Goal: Task Accomplishment & Management: Use online tool/utility

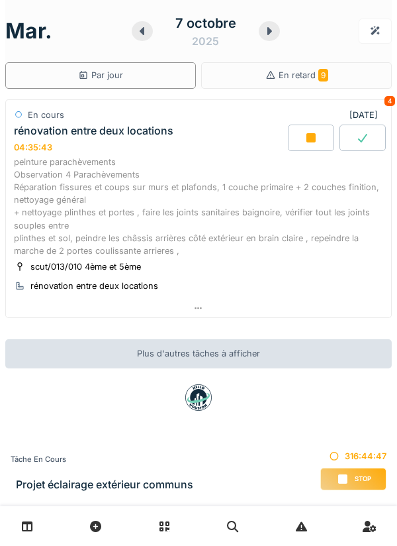
click at [297, 132] on div at bounding box center [311, 137] width 46 height 26
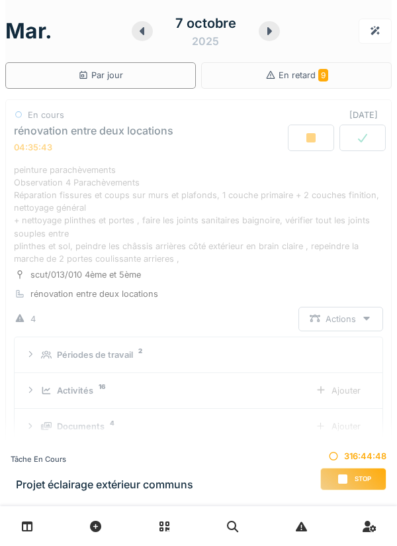
scroll to position [46, 0]
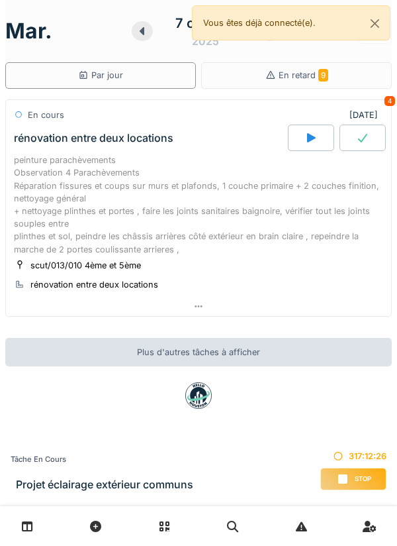
click at [316, 132] on icon at bounding box center [311, 137] width 13 height 11
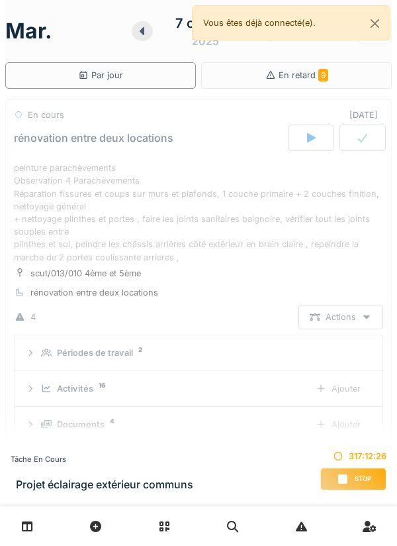
scroll to position [46, 0]
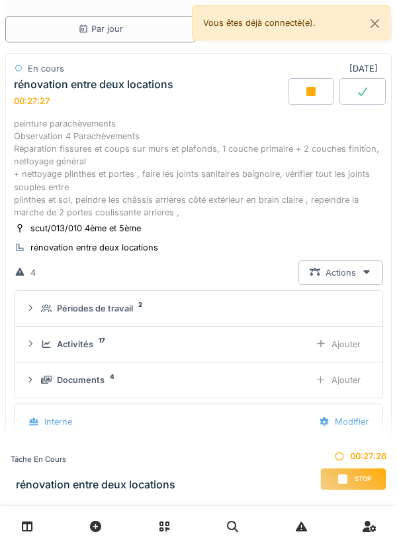
click at [307, 169] on div "peinture parachèvements Observation 4 Parachèvements Réparation fissures et cou…" at bounding box center [198, 168] width 369 height 102
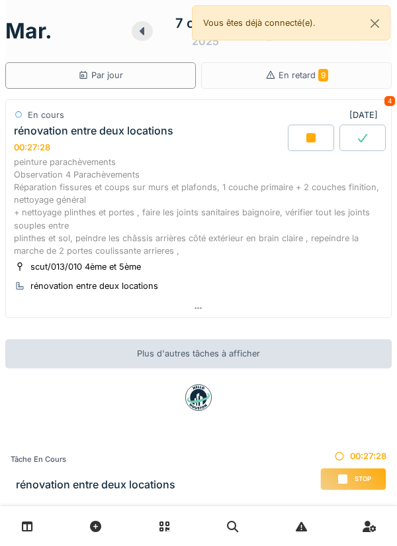
click at [324, 201] on div "peinture parachèvements Observation 4 Parachèvements Réparation fissures et cou…" at bounding box center [198, 207] width 369 height 102
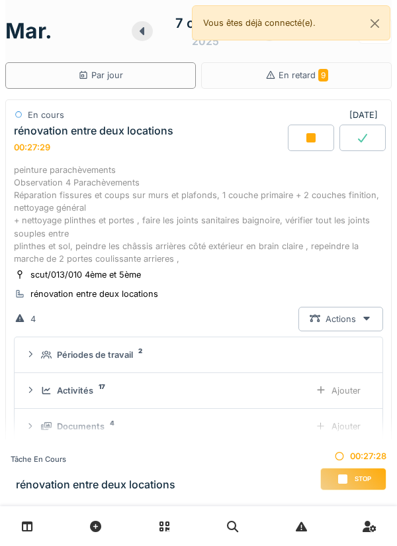
scroll to position [46, 0]
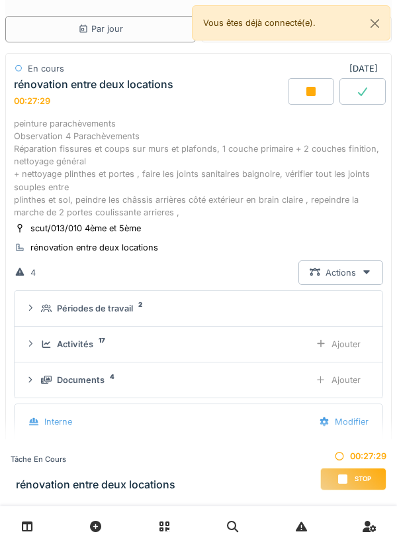
click at [328, 376] on div "Ajouter" at bounding box center [339, 380] width 68 height 25
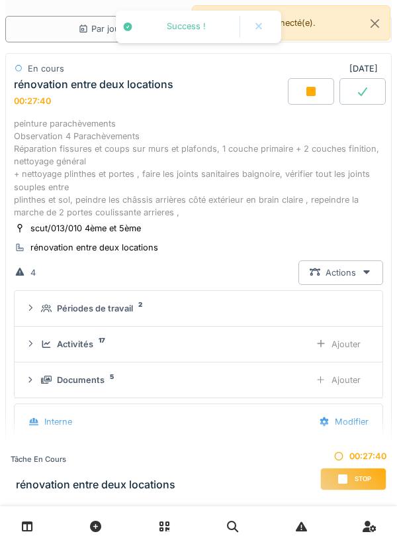
click at [336, 379] on div "Ajouter" at bounding box center [339, 380] width 68 height 25
click at [333, 383] on div "Ajouter" at bounding box center [339, 380] width 68 height 25
click at [335, 381] on div "Ajouter" at bounding box center [339, 380] width 68 height 25
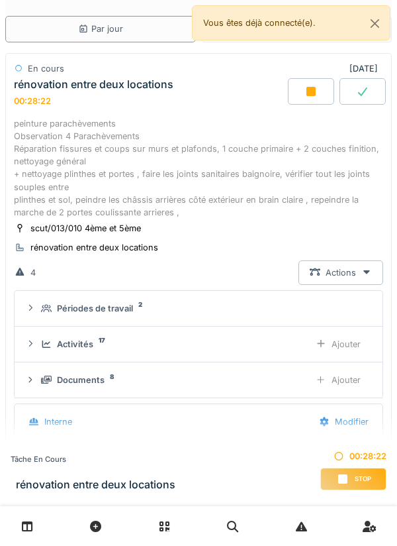
click at [336, 373] on div "Ajouter" at bounding box center [339, 380] width 68 height 25
